Goal: Task Accomplishment & Management: Complete application form

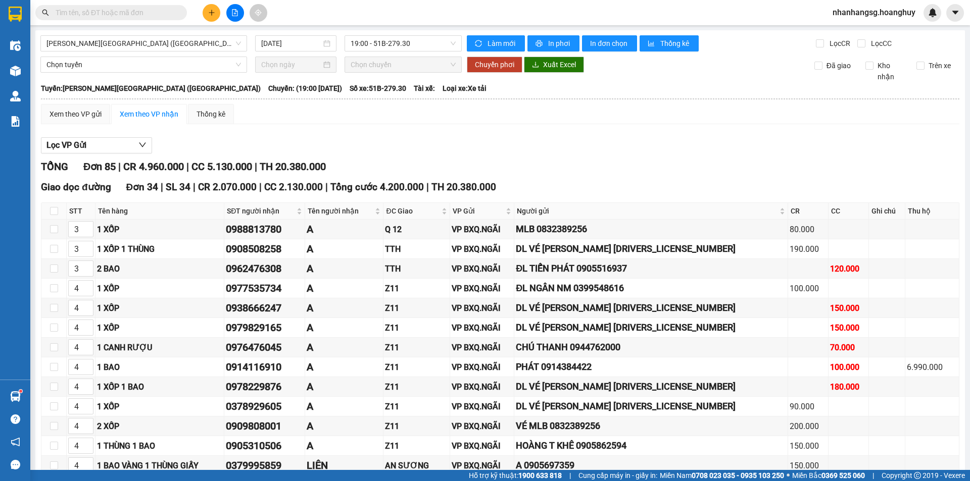
scroll to position [1552, 0]
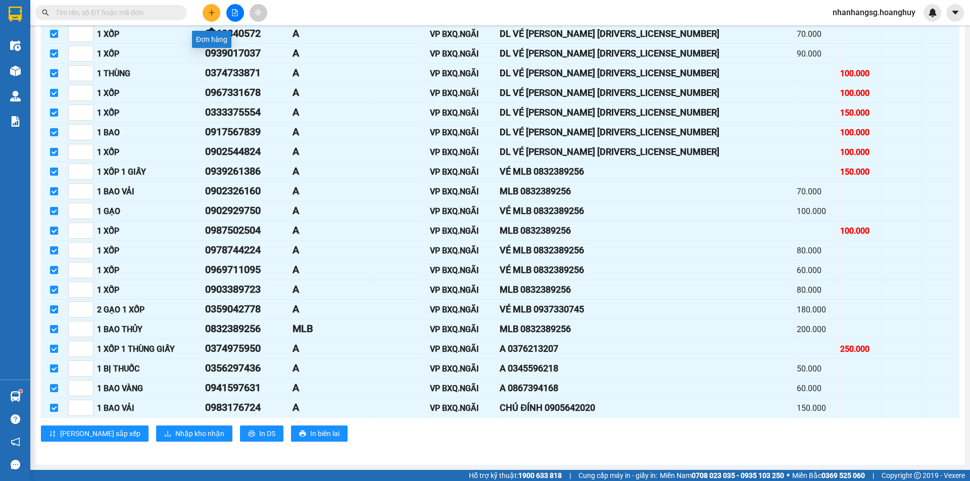
click at [211, 13] on icon "plus" at bounding box center [211, 12] width 7 height 7
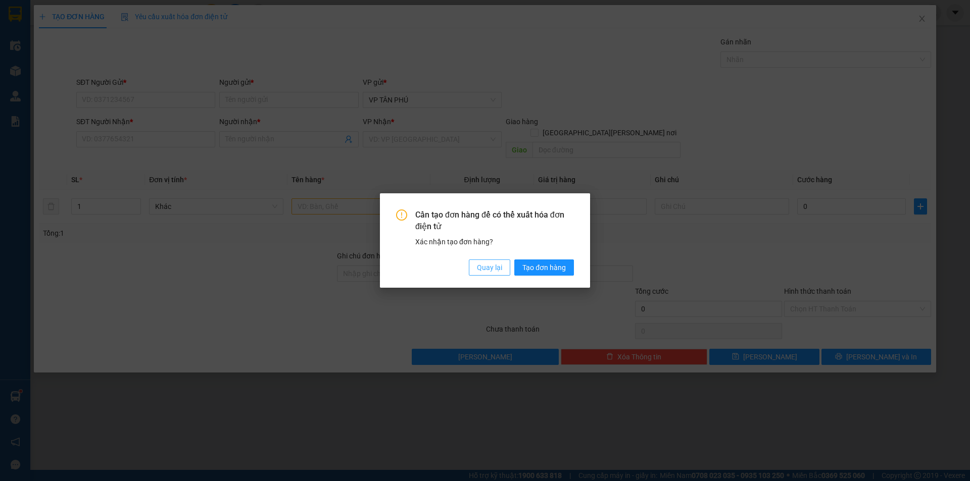
click at [495, 265] on span "Quay lại" at bounding box center [489, 267] width 25 height 11
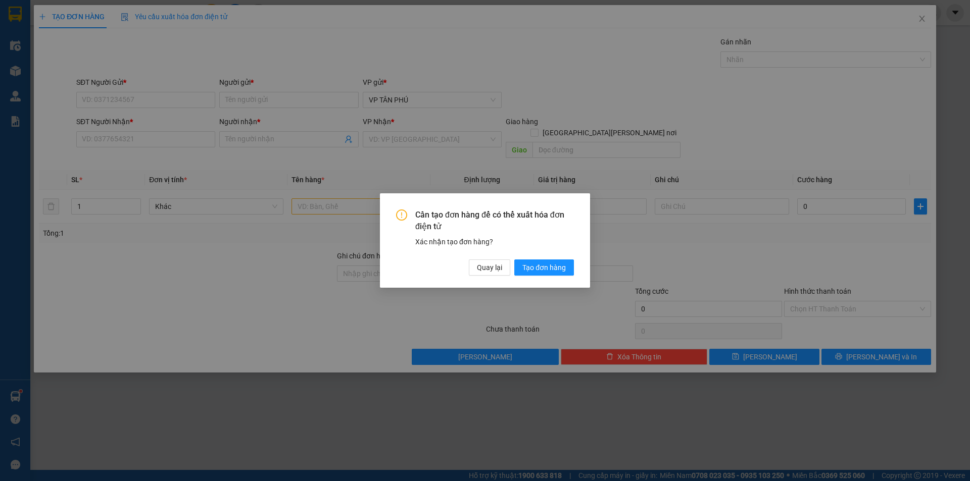
click at [174, 100] on div "Cần tạo đơn hàng để có thể xuất hóa đơn điện tử Xác nhận tạo đơn hàng? Quay lại…" at bounding box center [485, 240] width 970 height 481
click at [479, 271] on span "Quay lại" at bounding box center [489, 267] width 25 height 11
click at [479, 271] on div "Cần tạo đơn hàng để có thể xuất hóa đơn điện tử Xác nhận tạo đơn hàng? Quay lại…" at bounding box center [485, 240] width 970 height 481
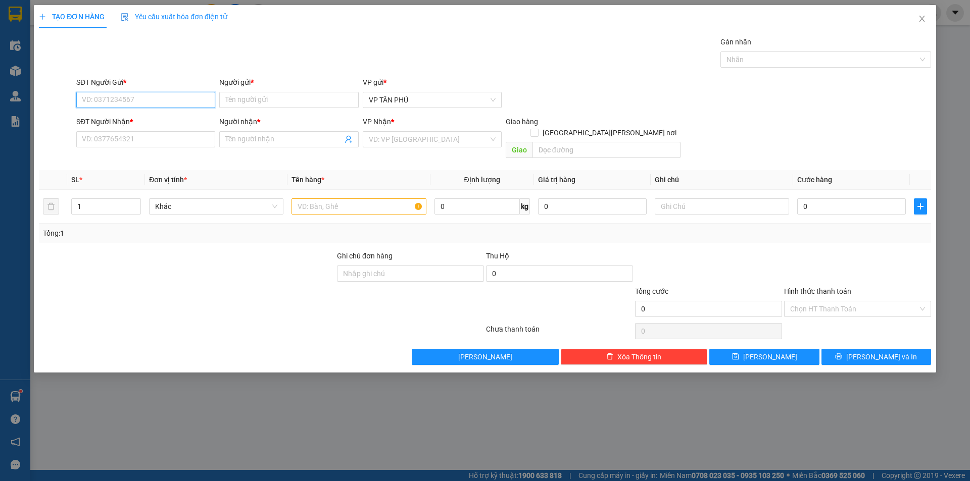
click at [154, 101] on input "SĐT Người Gửi *" at bounding box center [145, 100] width 139 height 16
type input "0947003274"
click at [242, 99] on input "Người gửi *" at bounding box center [288, 100] width 139 height 16
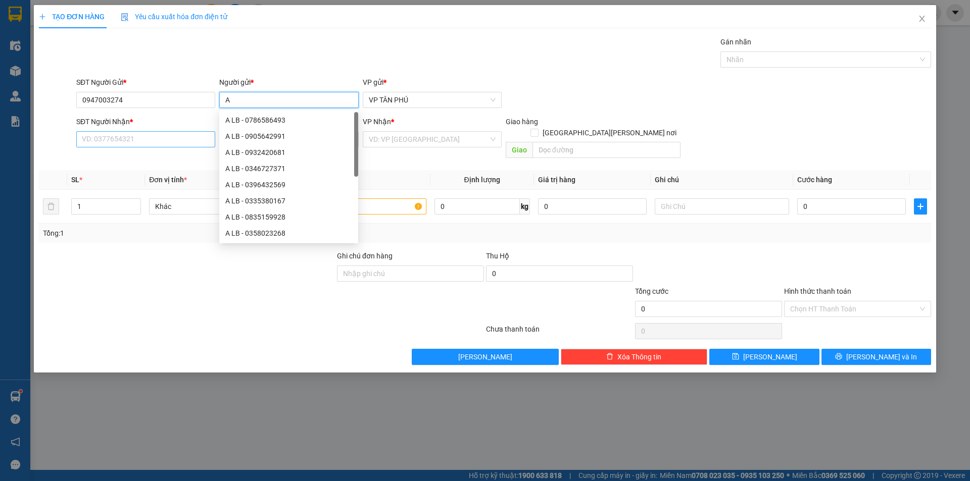
type input "A"
click at [136, 138] on input "SĐT Người Nhận *" at bounding box center [145, 139] width 139 height 16
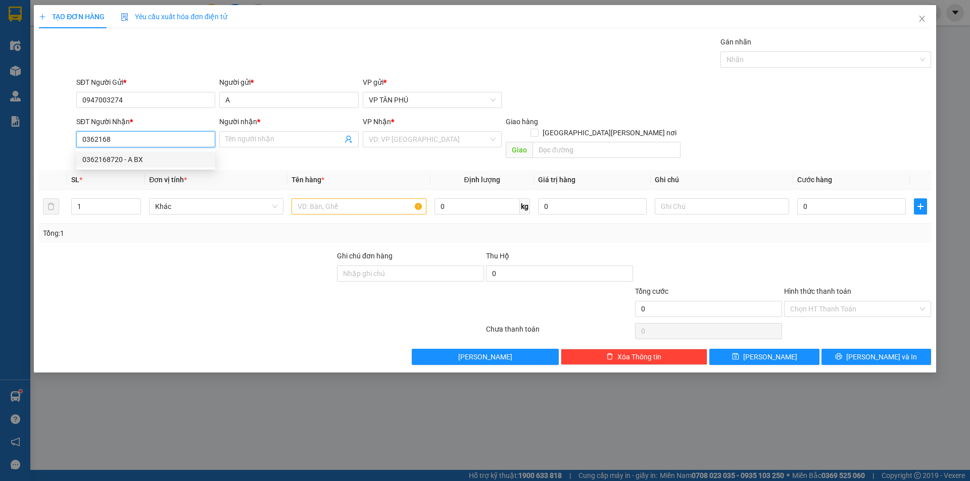
click at [116, 161] on div "0362168720 - A BX" at bounding box center [145, 159] width 127 height 11
type input "0362168720"
type input "A BX"
click at [116, 161] on div "0362168720 - A BX" at bounding box center [145, 159] width 127 height 11
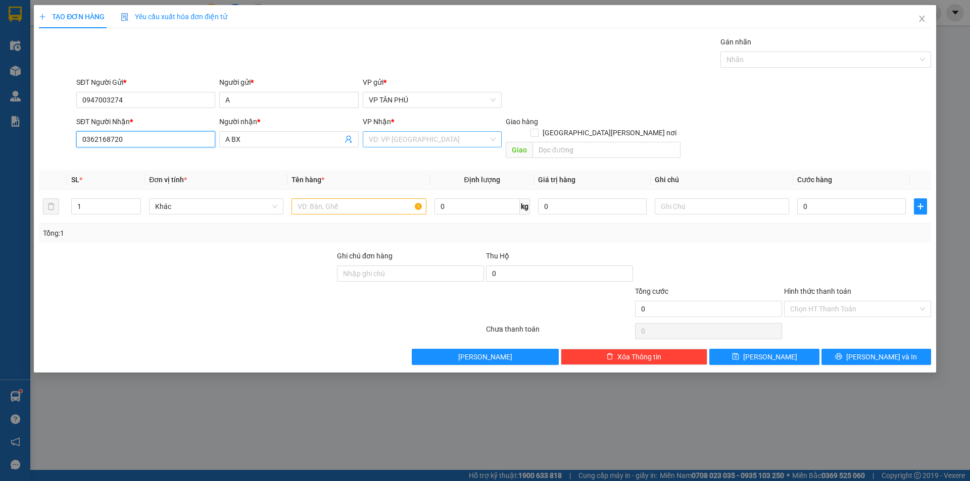
type input "0362168720"
click at [385, 138] on input "search" at bounding box center [429, 139] width 120 height 15
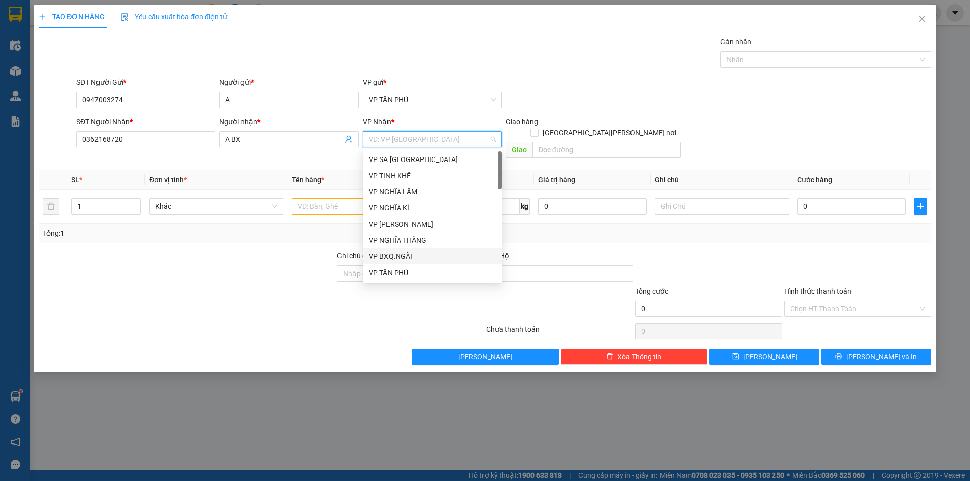
click at [373, 254] on div "VP BXQ.NGÃI" at bounding box center [432, 256] width 127 height 11
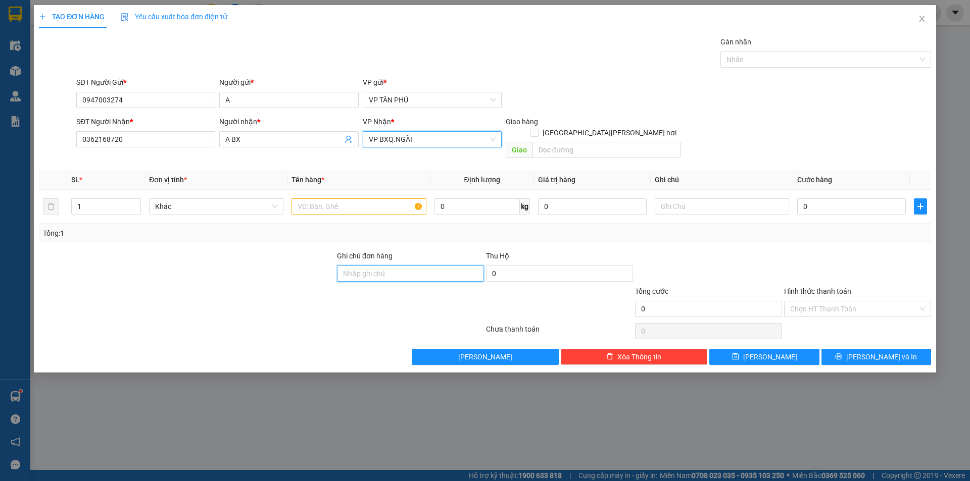
click at [373, 266] on input "Ghi chú đơn hàng" at bounding box center [410, 274] width 147 height 16
click at [346, 199] on input "text" at bounding box center [358, 207] width 134 height 16
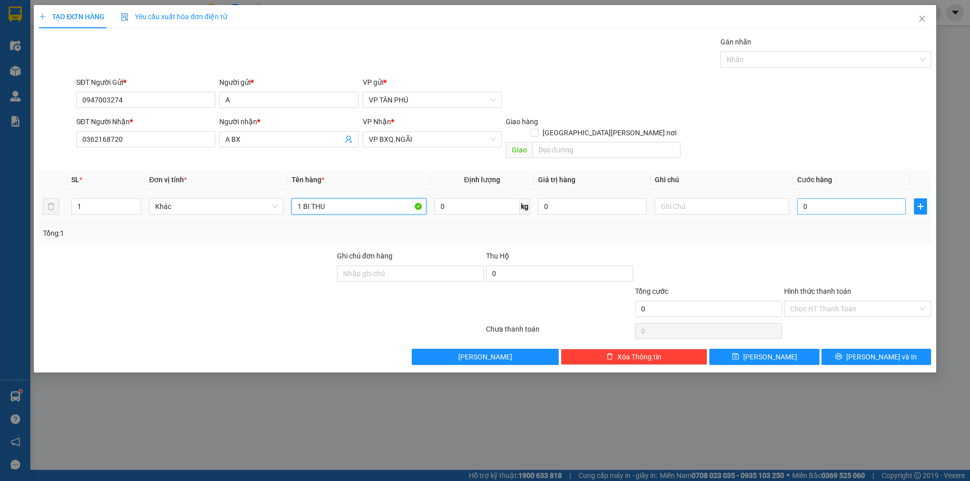
type input "1 BI THU"
click at [816, 199] on input "0" at bounding box center [851, 207] width 109 height 16
type input "5"
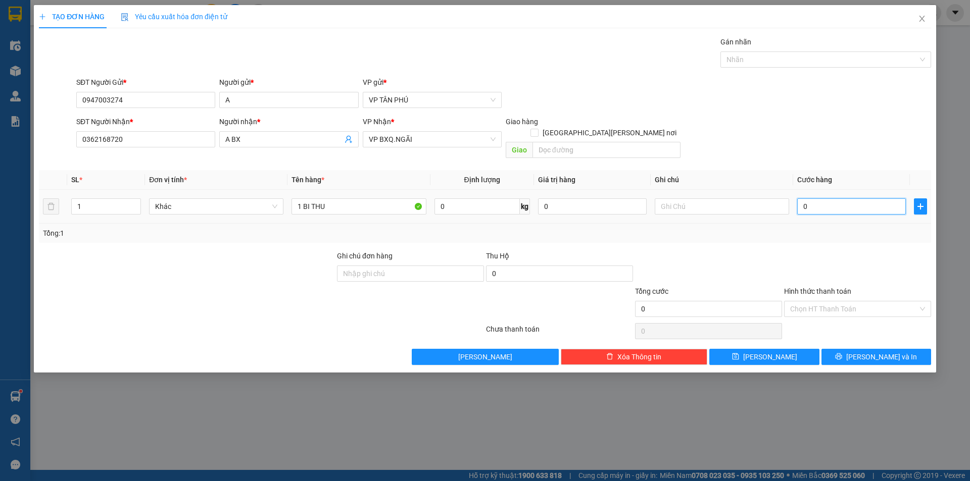
type input "5"
type input "50"
type input "50.000"
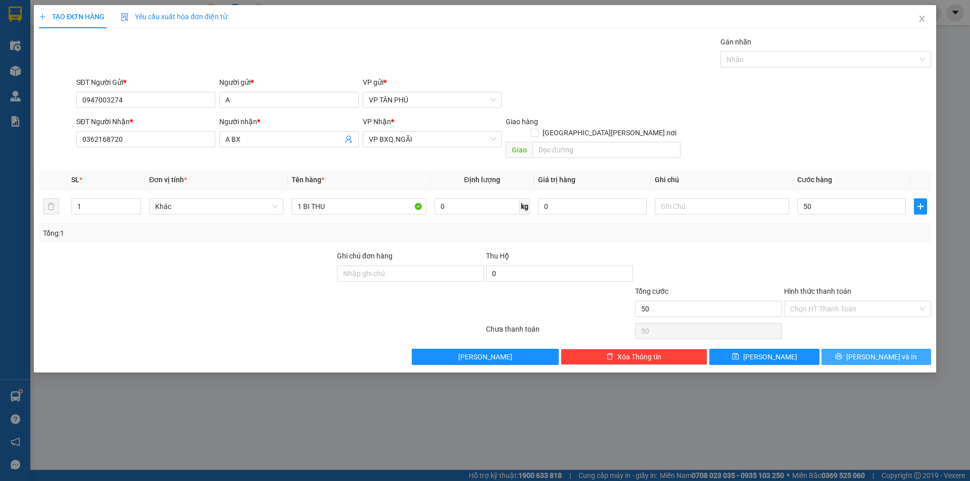
type input "50.000"
click at [869, 352] on span "[PERSON_NAME] và In" at bounding box center [881, 357] width 71 height 11
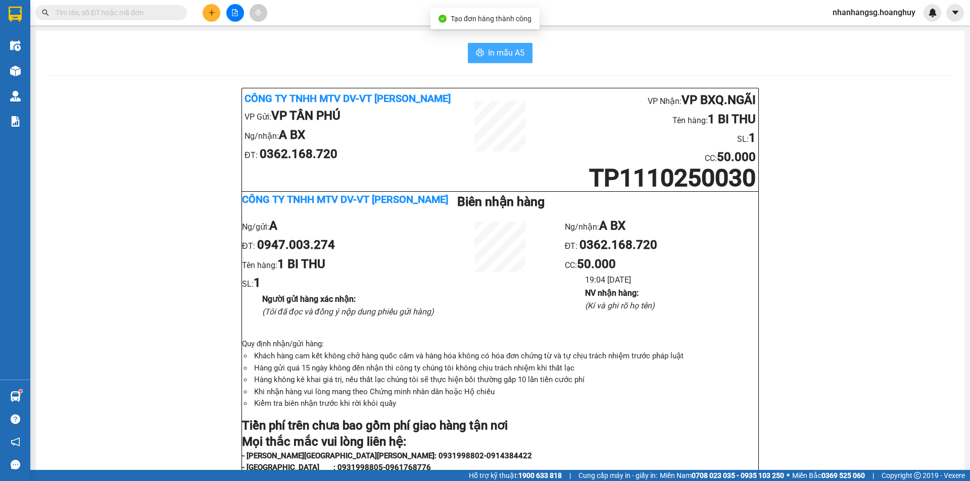
click at [496, 60] on button "In mẫu A5" at bounding box center [500, 53] width 65 height 20
